Goal: Task Accomplishment & Management: Manage account settings

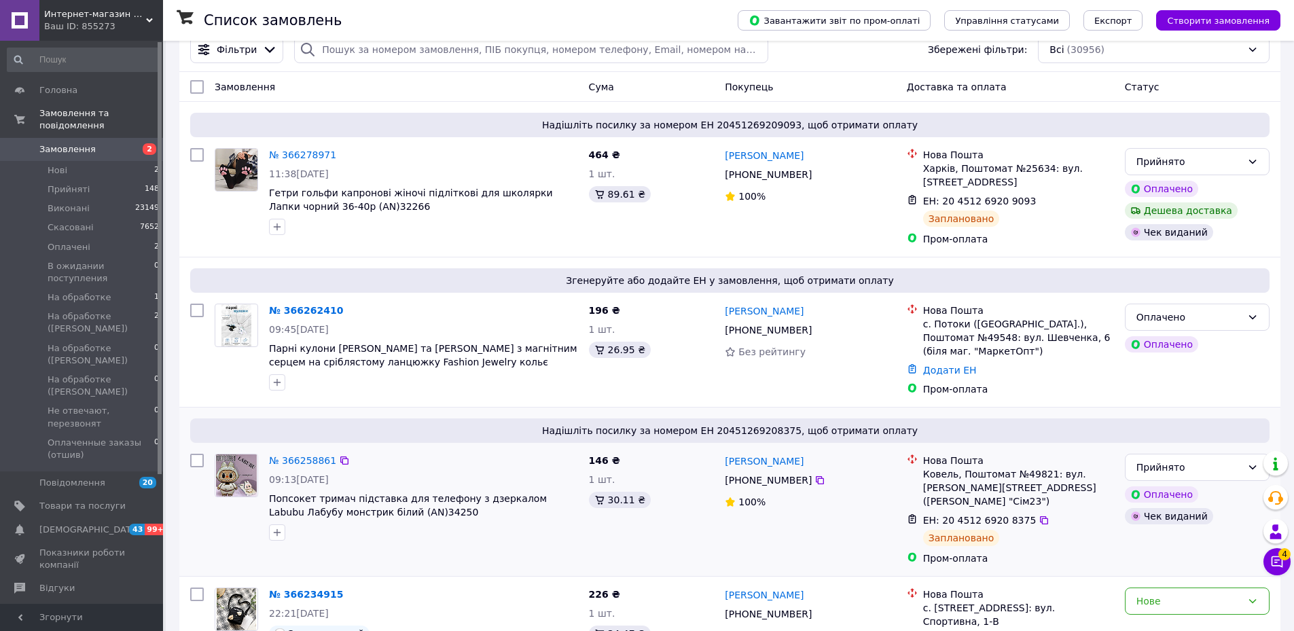
scroll to position [136, 0]
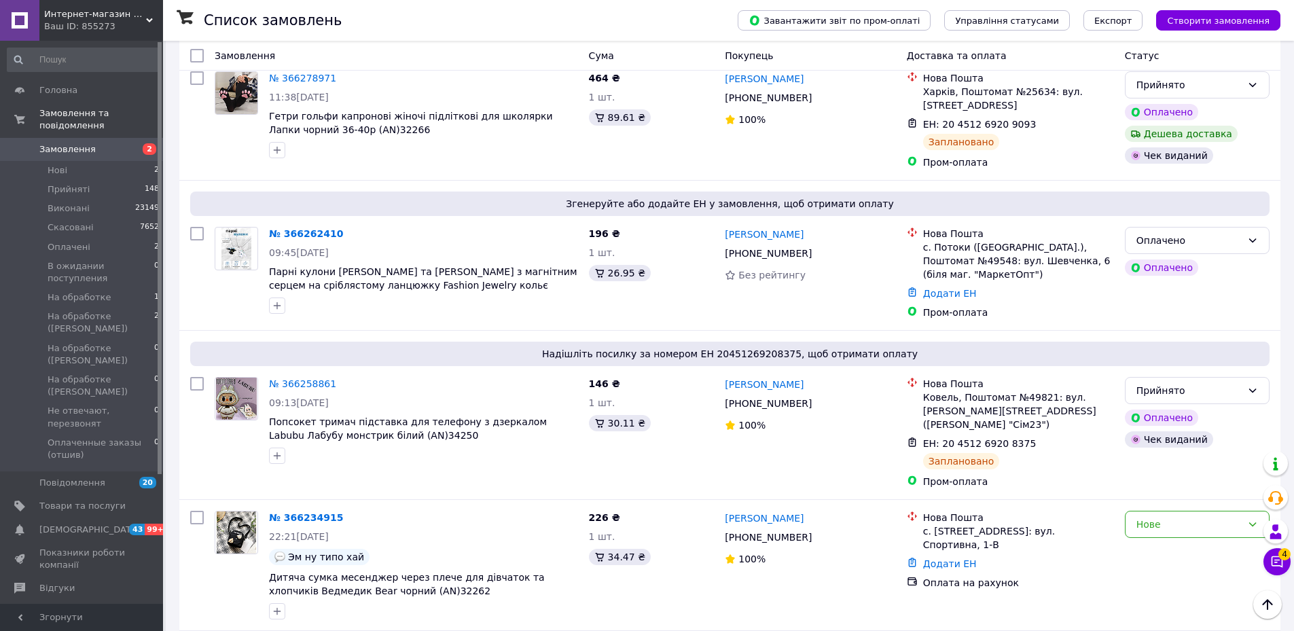
click at [305, 234] on link "№ 366262410" at bounding box center [306, 233] width 74 height 11
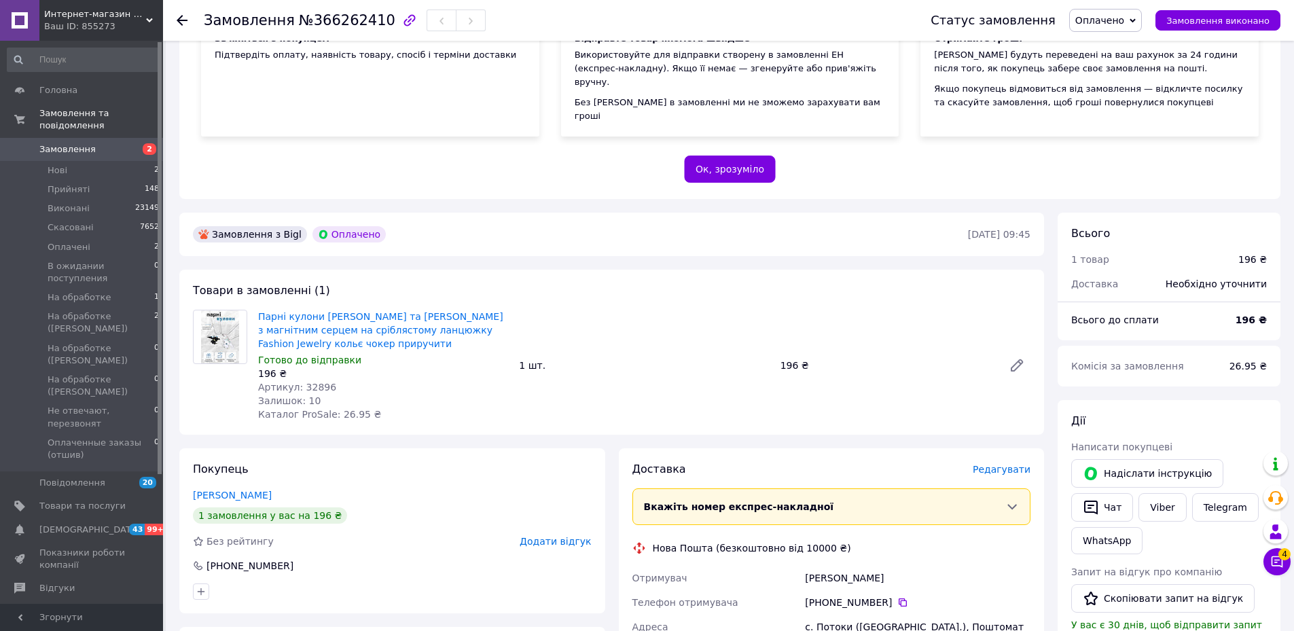
scroll to position [204, 0]
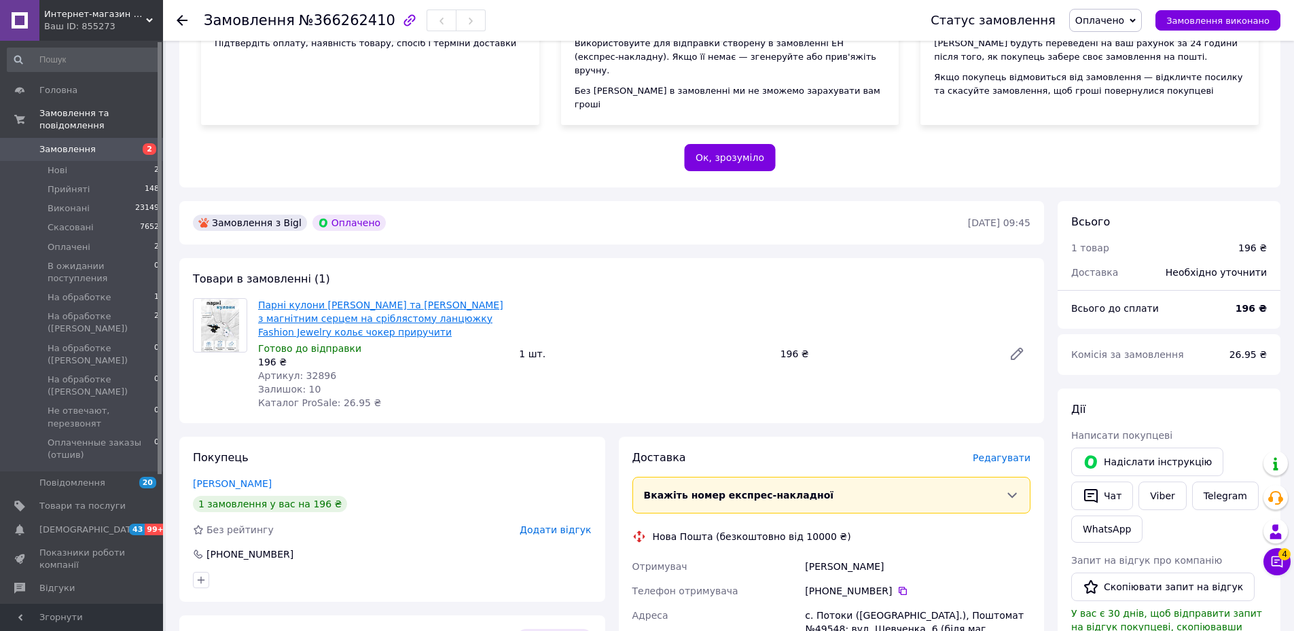
click at [458, 300] on link "Парні кулони [PERSON_NAME] та [PERSON_NAME] з магнітним серцем на сріблястому л…" at bounding box center [380, 319] width 245 height 38
